Goal: Task Accomplishment & Management: Use online tool/utility

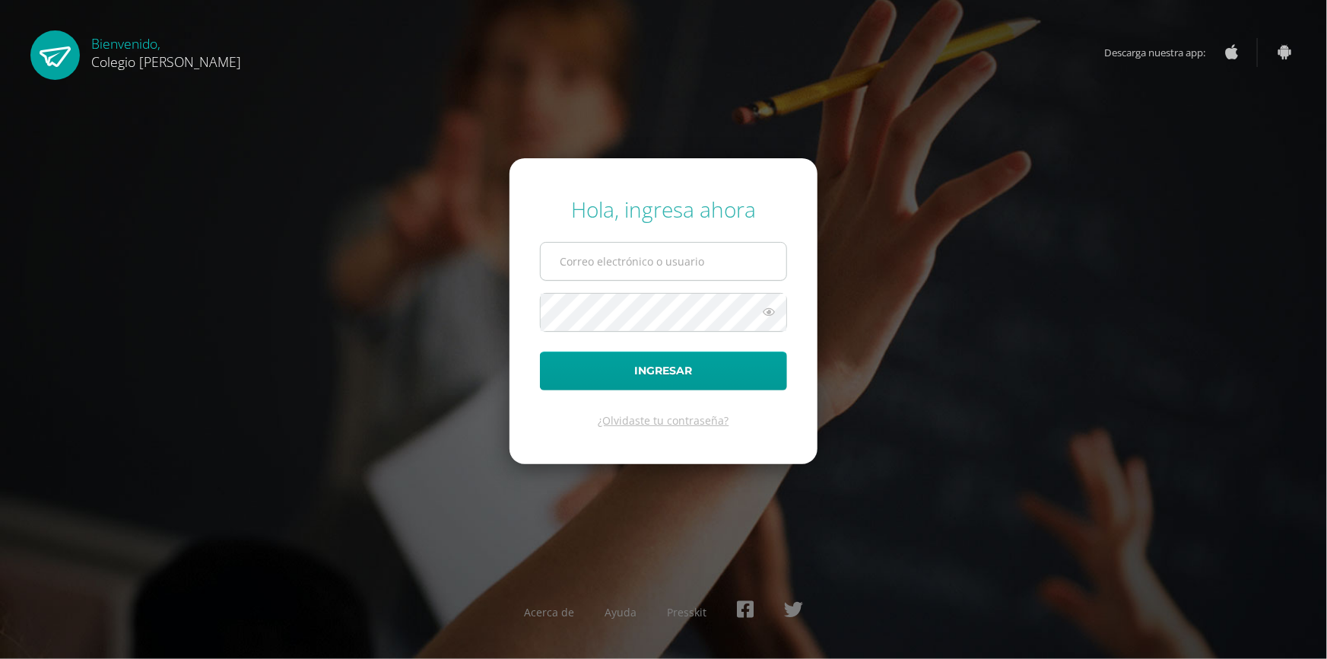
click at [721, 256] on input "text" at bounding box center [664, 261] width 246 height 37
click at [760, 269] on input "text" at bounding box center [664, 261] width 246 height 37
click at [750, 268] on input "text" at bounding box center [664, 261] width 246 height 37
click at [843, 266] on div "Hola, ingresa ahora Ingresar ¿Olvidaste tu contraseña? Acerca de Ayuda Presskit" at bounding box center [663, 330] width 981 height 294
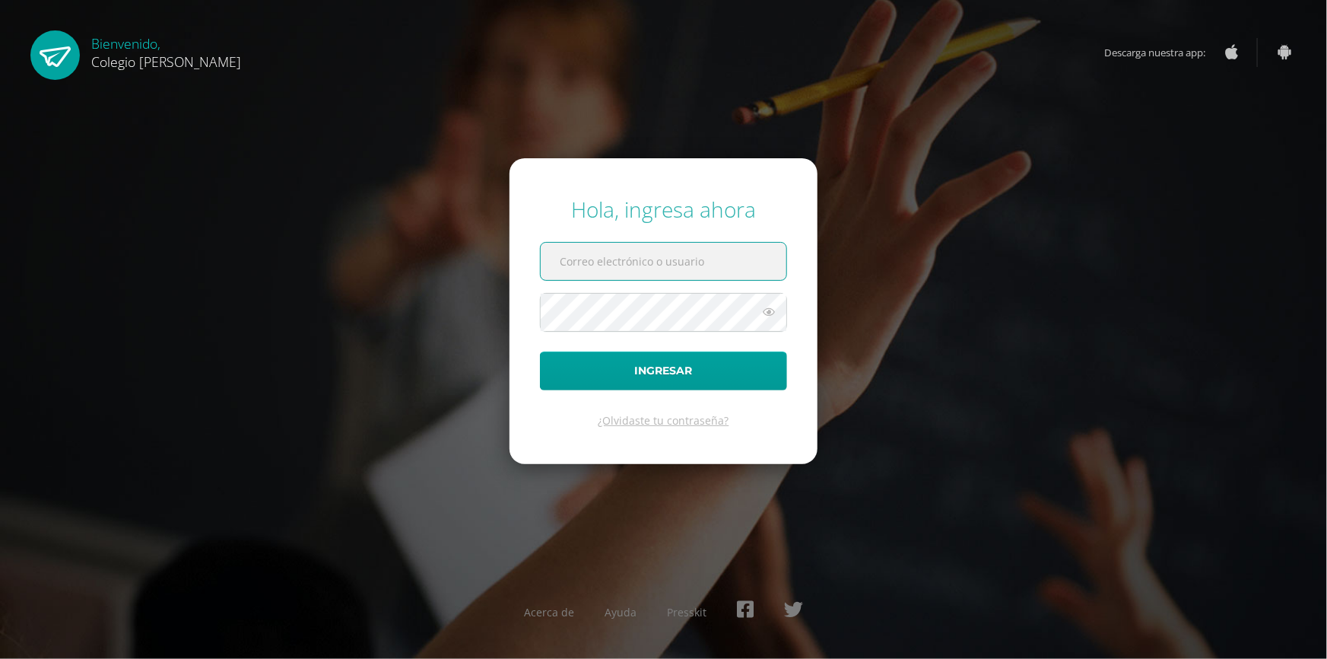
click at [705, 266] on input "text" at bounding box center [664, 261] width 246 height 37
click at [799, 263] on form "Hola, ingresa ahora Ingresar ¿Olvidaste tu contraseña?" at bounding box center [664, 311] width 308 height 306
click at [753, 264] on input "text" at bounding box center [664, 261] width 246 height 37
type input "[EMAIL_ADDRESS][DOMAIN_NAME]"
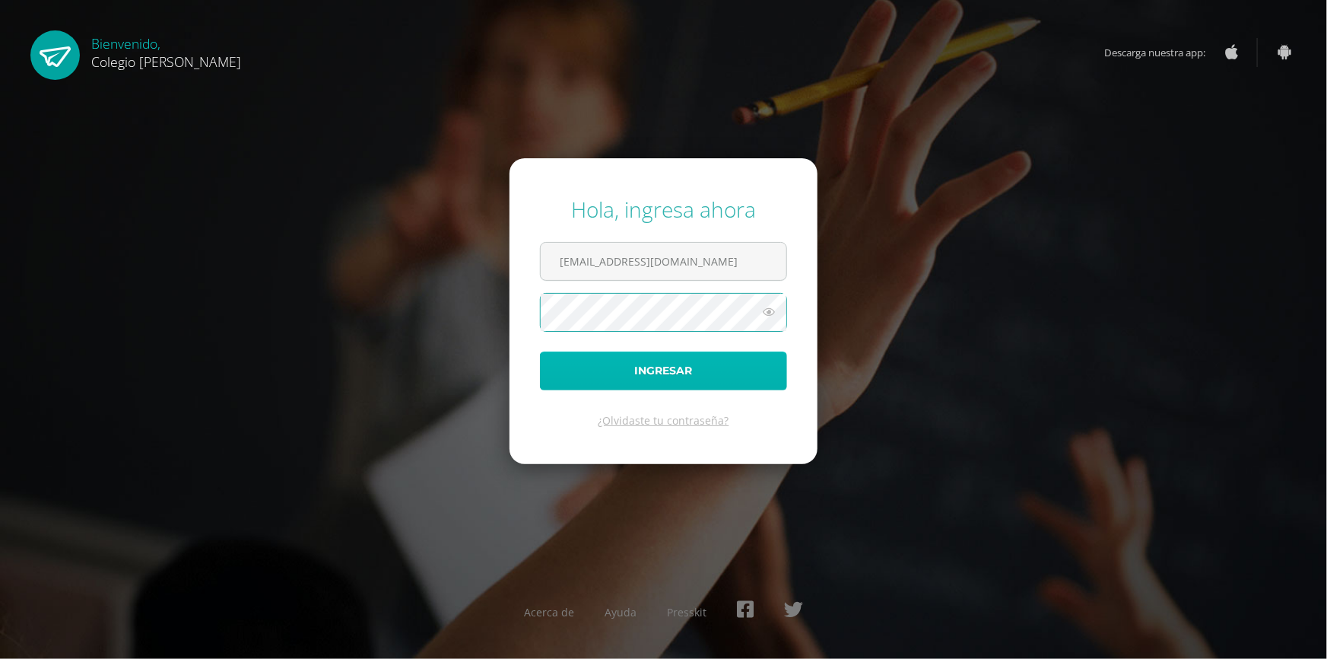
click at [548, 378] on button "Ingresar" at bounding box center [663, 370] width 247 height 39
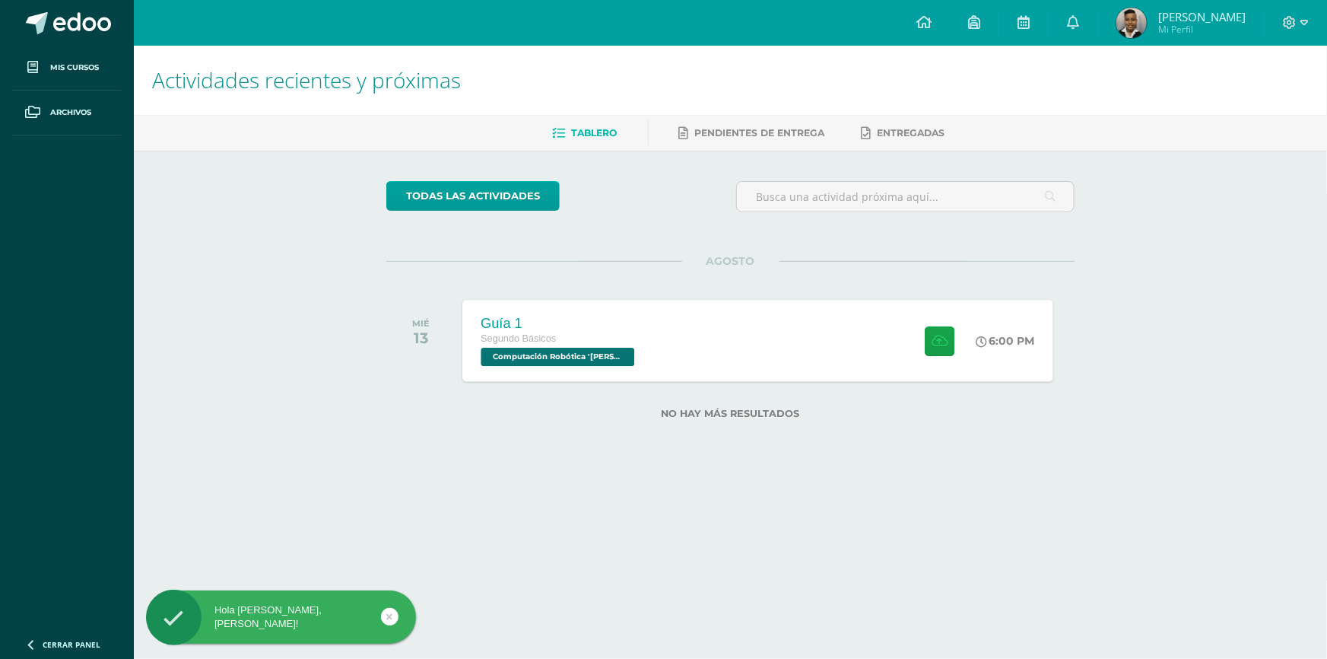
click at [705, 374] on div "Guía 1 Segundo Básicos Computación Robótica '[PERSON_NAME]' 6:00 PM Guía 1 Comp…" at bounding box center [758, 340] width 591 height 81
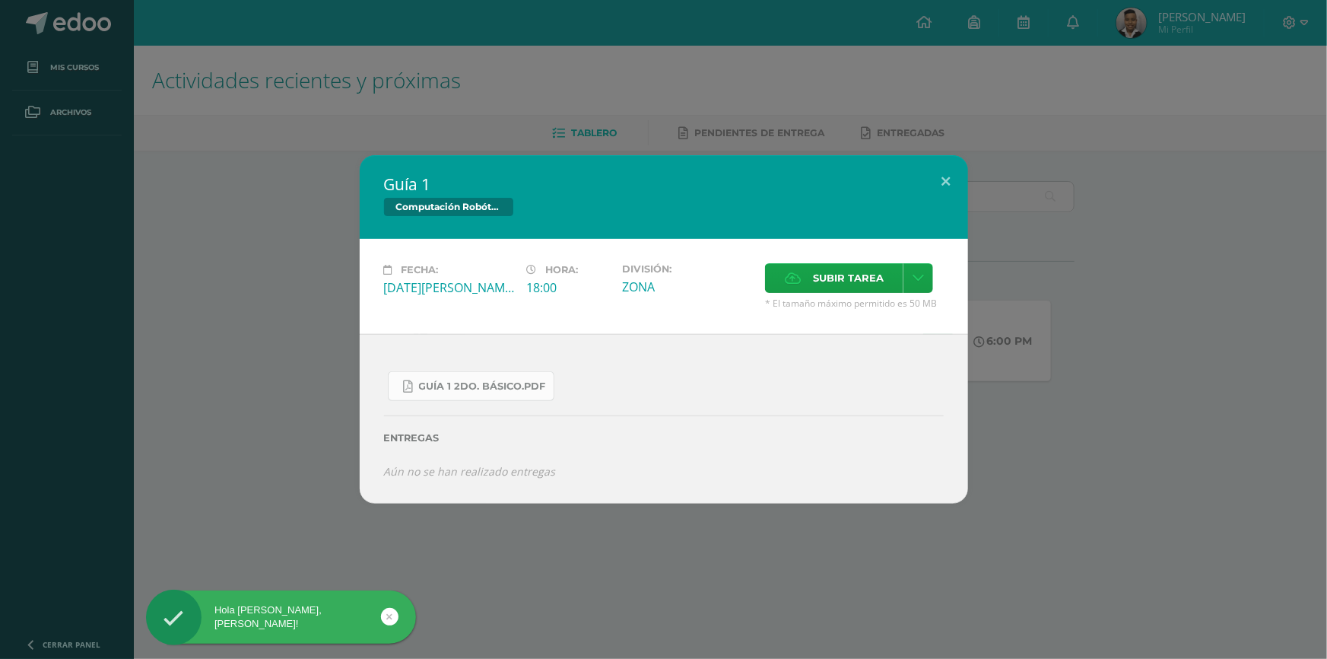
click at [495, 395] on link "Guía 1 2do. Básico.pdf" at bounding box center [471, 386] width 167 height 30
